Goal: Task Accomplishment & Management: Check status

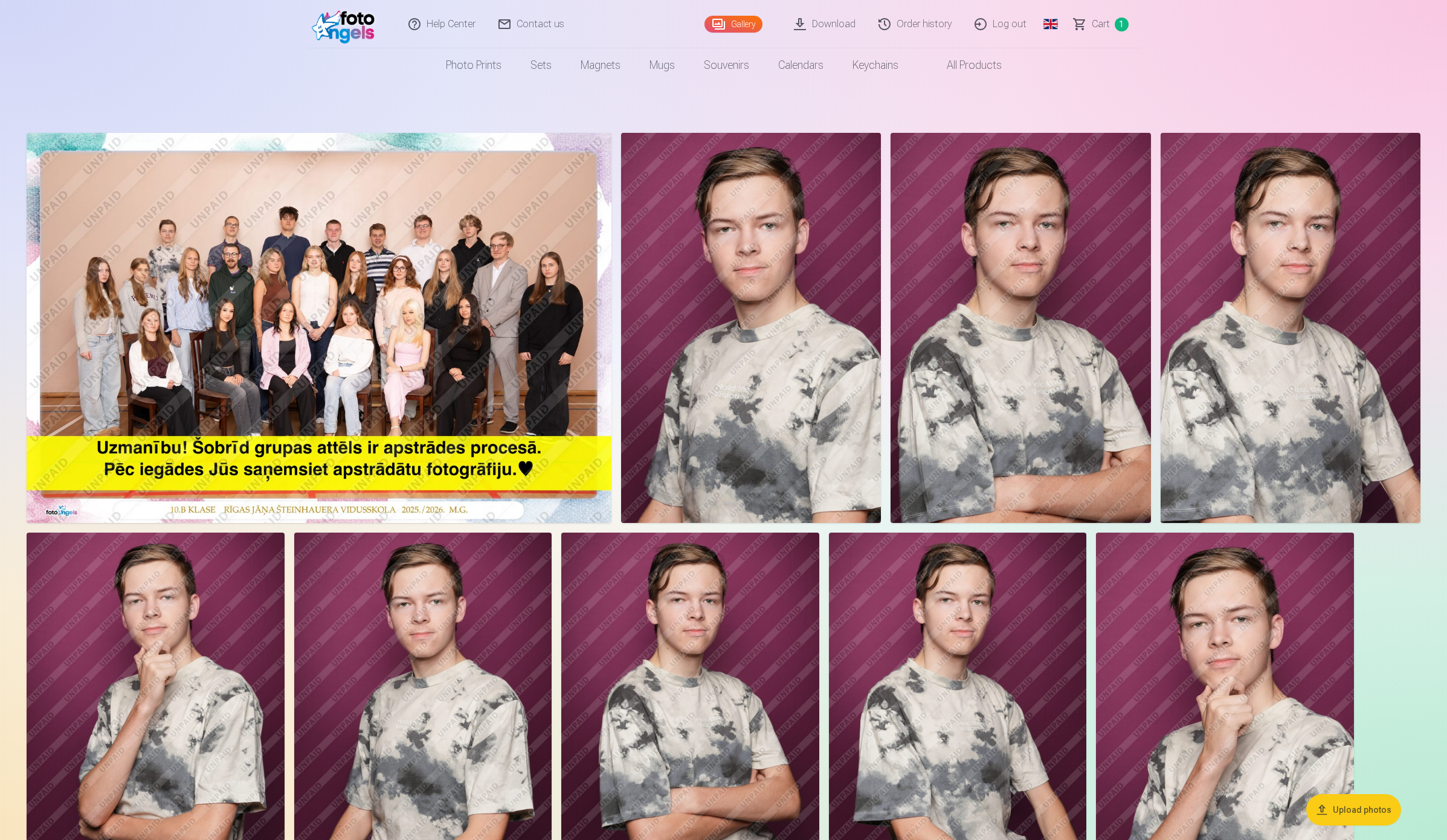
click at [925, 21] on link "Order history" at bounding box center [916, 24] width 96 height 48
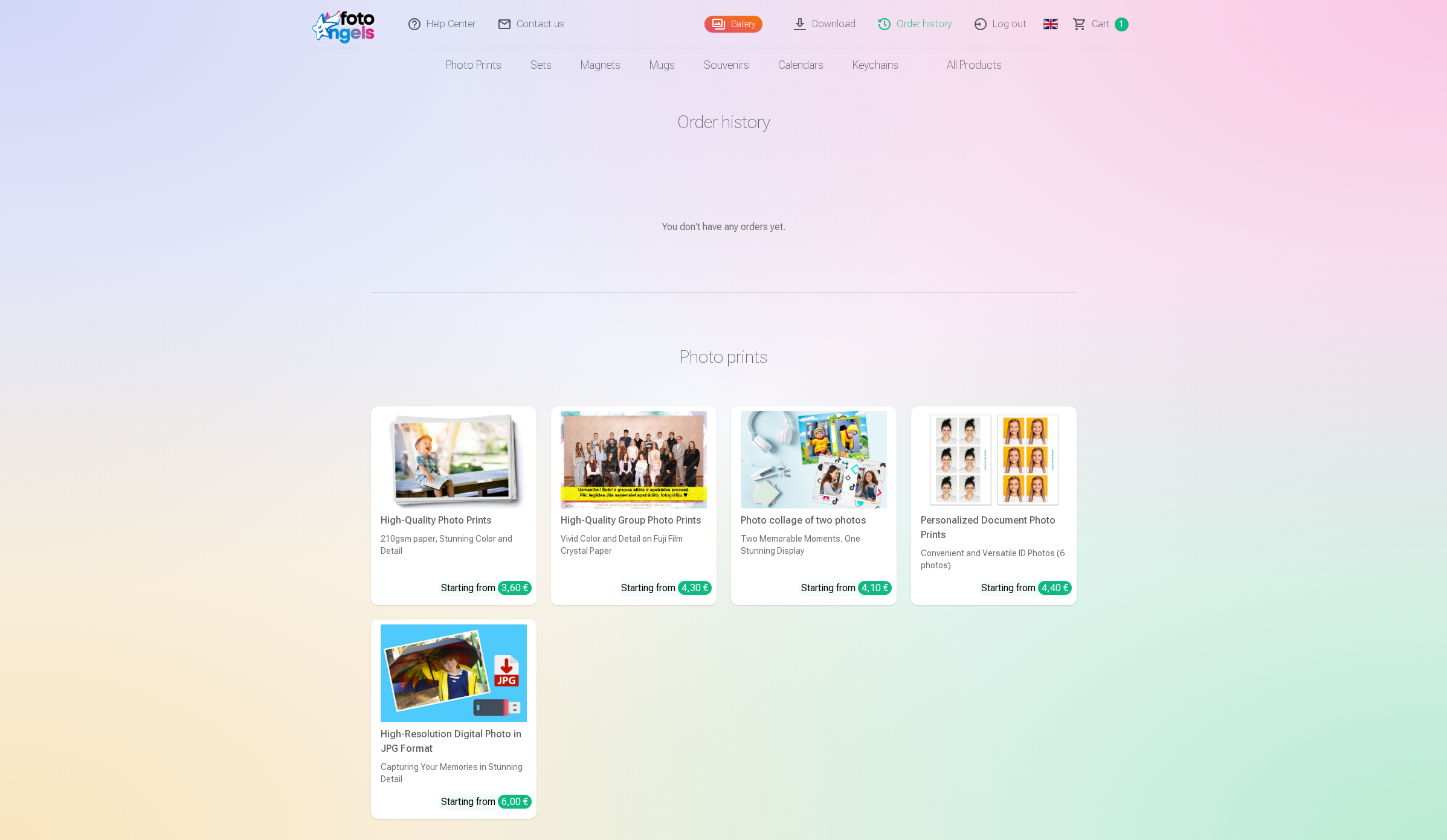
click at [1094, 22] on span "Сart" at bounding box center [1101, 25] width 18 height 15
